Goal: Transaction & Acquisition: Download file/media

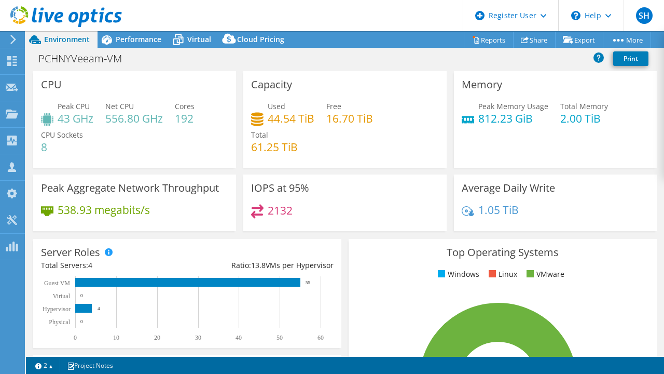
select select "USD"
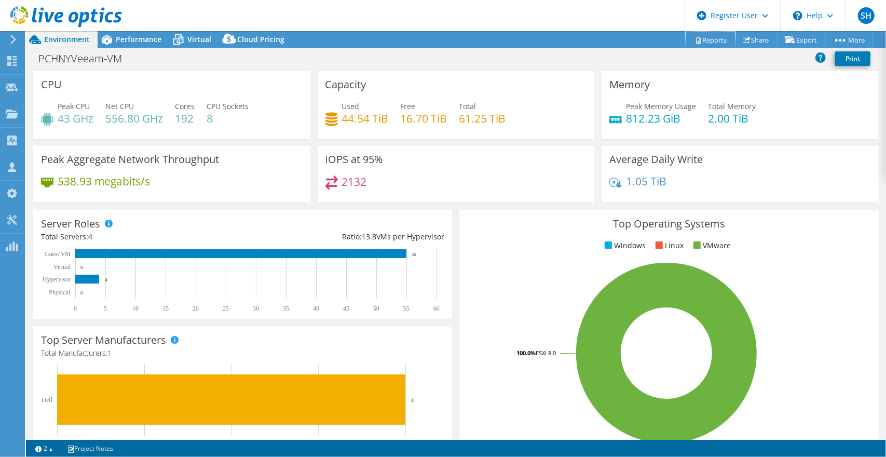
click at [664, 40] on link "Reports" at bounding box center [711, 40] width 50 height 16
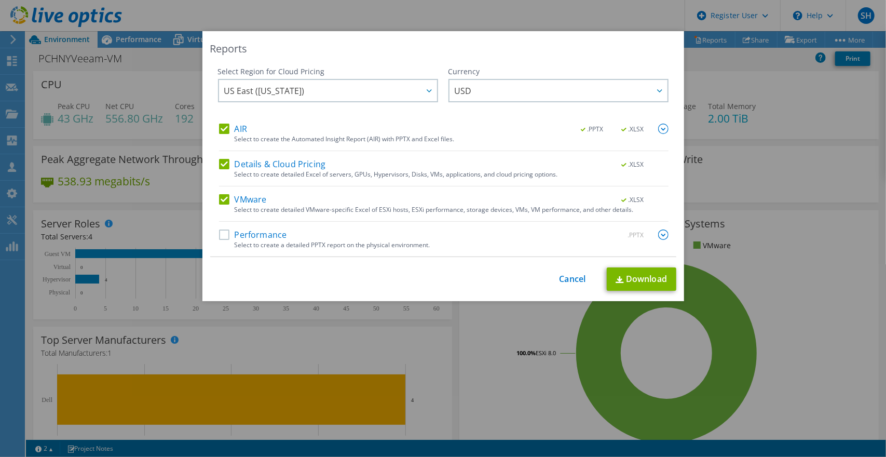
click at [222, 235] on label "Performance" at bounding box center [253, 234] width 68 height 10
click at [0, 0] on input "Performance" at bounding box center [0, 0] width 0 height 0
click at [641, 276] on link "Download" at bounding box center [642, 278] width 70 height 23
